Goal: Navigation & Orientation: Find specific page/section

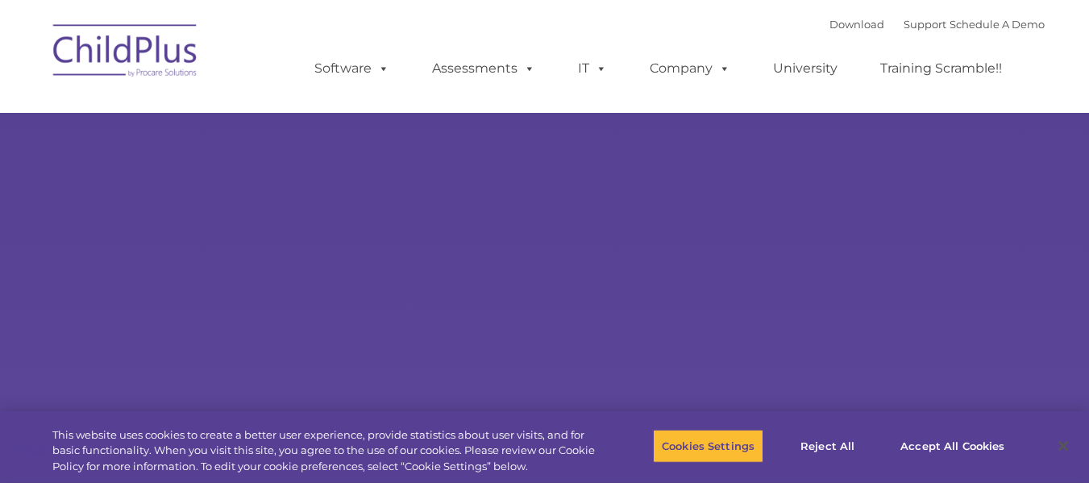
type input ""
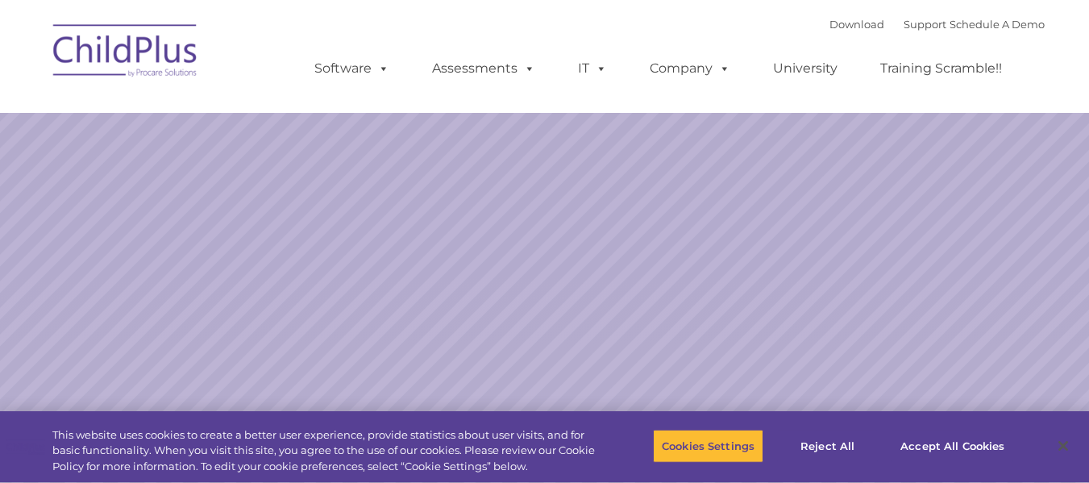
select select "MEDIUM"
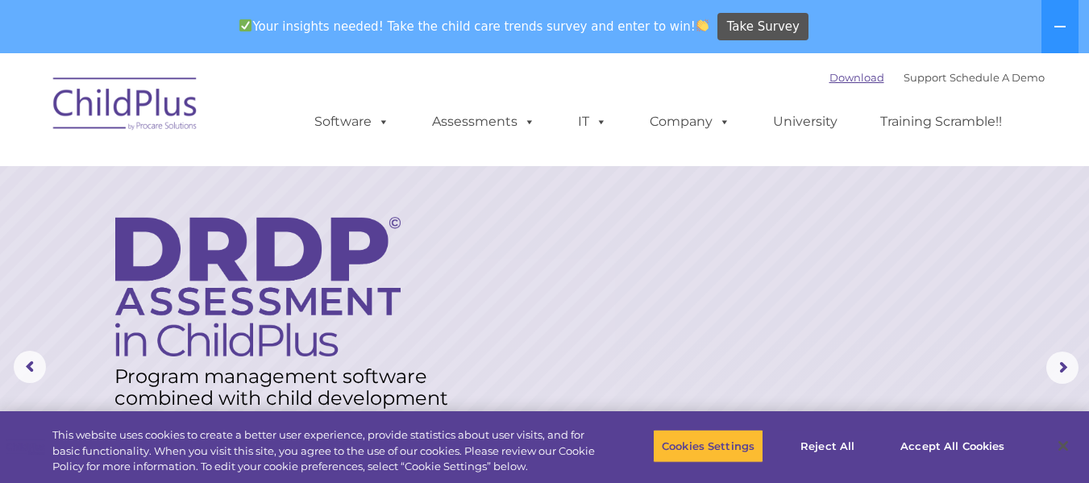
click at [835, 73] on link "Download" at bounding box center [857, 77] width 55 height 13
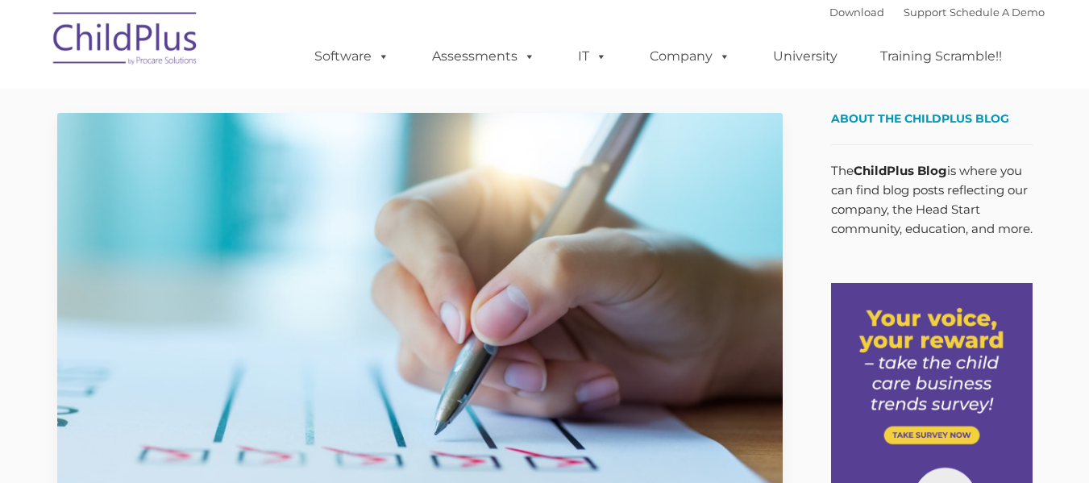
type input ""
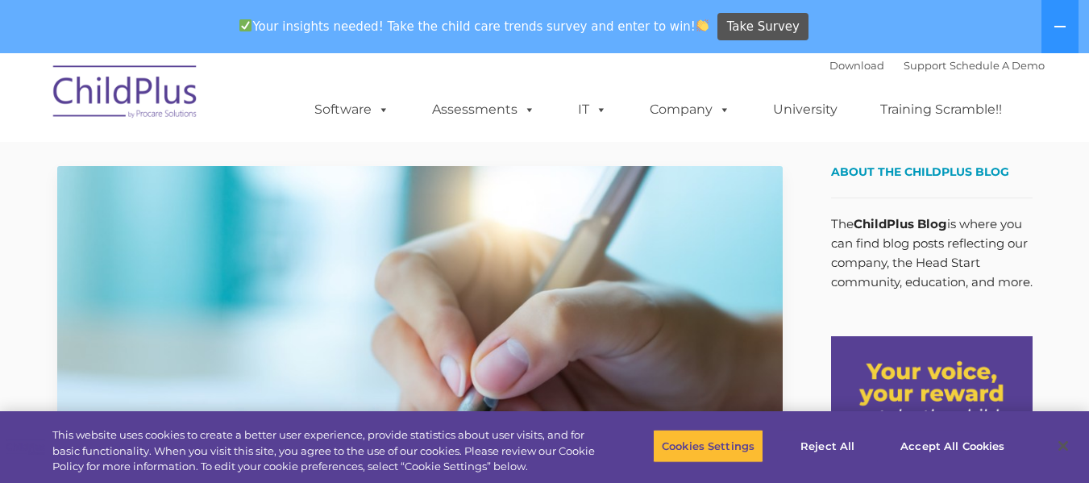
drag, startPoint x: 823, startPoint y: 331, endPoint x: 873, endPoint y: 310, distance: 53.9
click at [968, 438] on button "Accept All Cookies" at bounding box center [953, 446] width 122 height 34
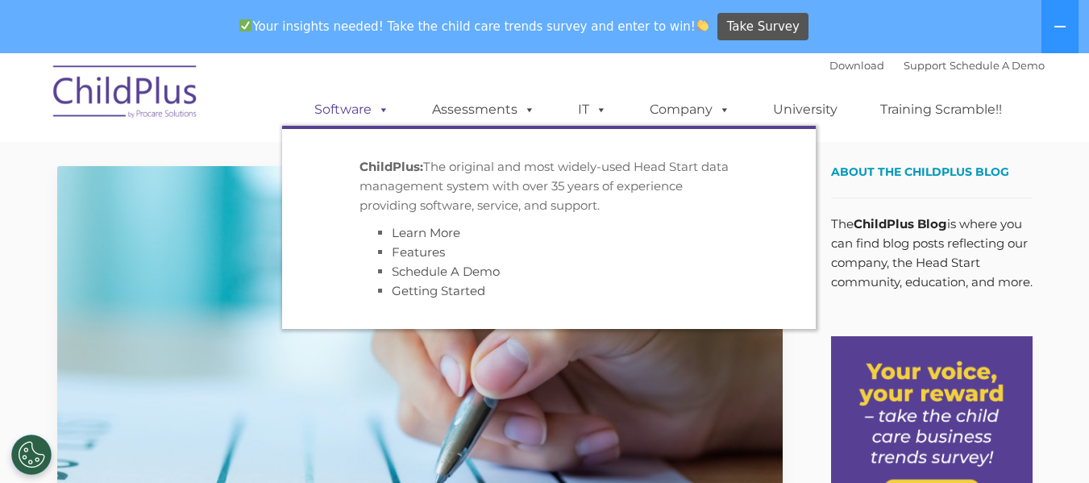
click at [377, 111] on span at bounding box center [381, 109] width 18 height 15
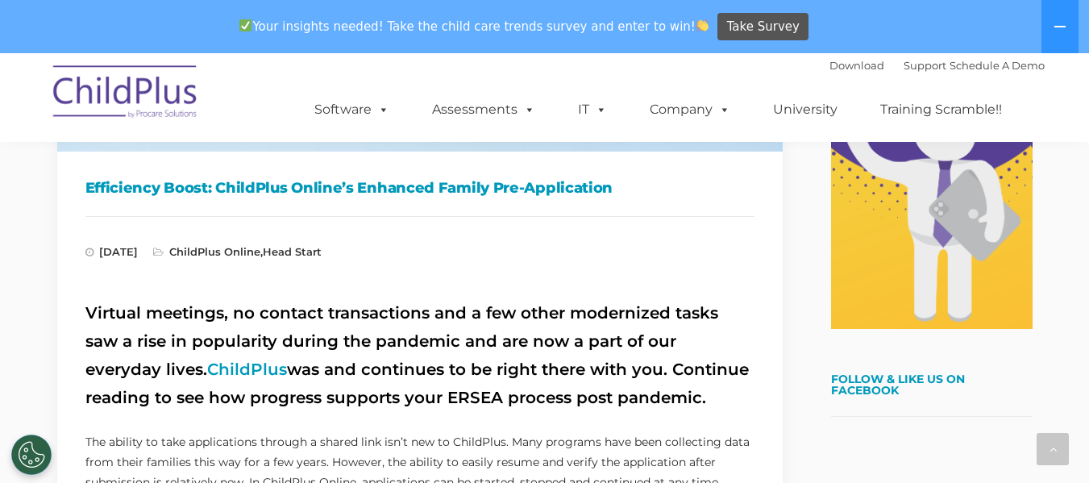
scroll to position [845, 0]
